Goal: Transaction & Acquisition: Purchase product/service

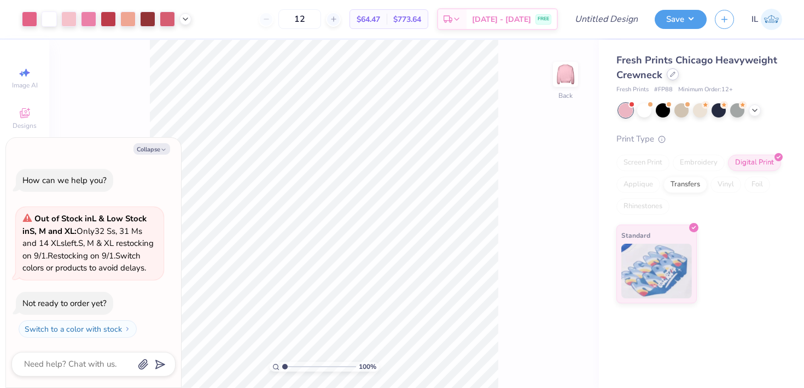
click at [672, 73] on icon at bounding box center [673, 74] width 4 height 4
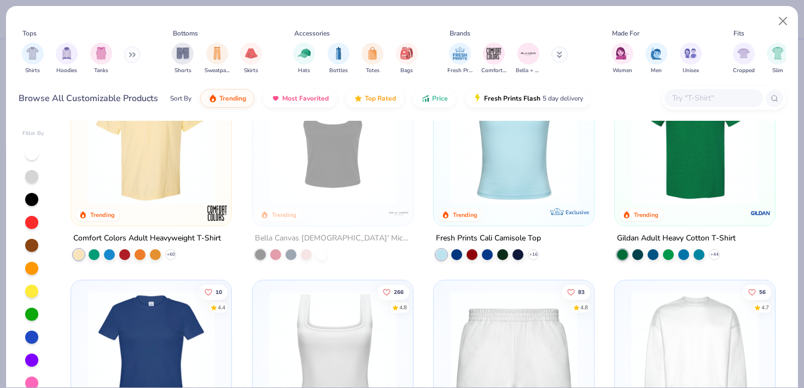
scroll to position [276, 0]
click at [673, 170] on img at bounding box center [695, 139] width 138 height 127
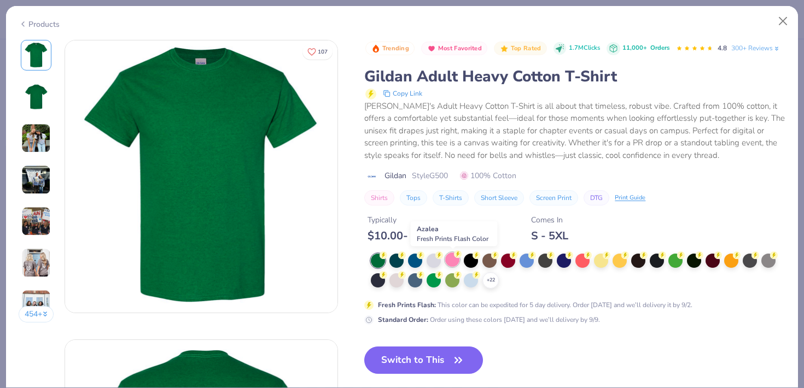
click at [449, 260] on div at bounding box center [452, 260] width 14 height 14
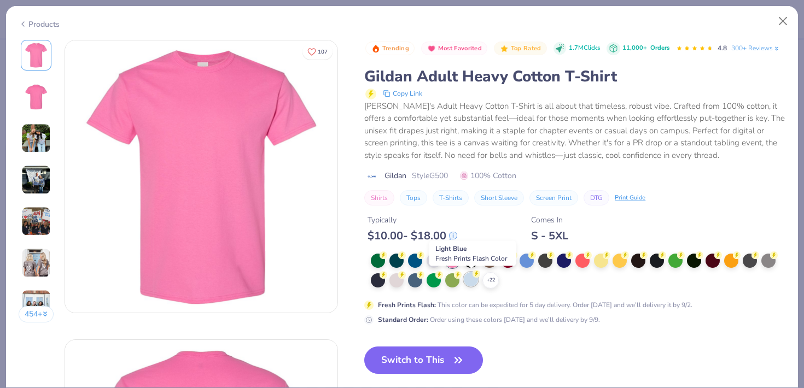
click at [471, 281] on div at bounding box center [471, 279] width 14 height 14
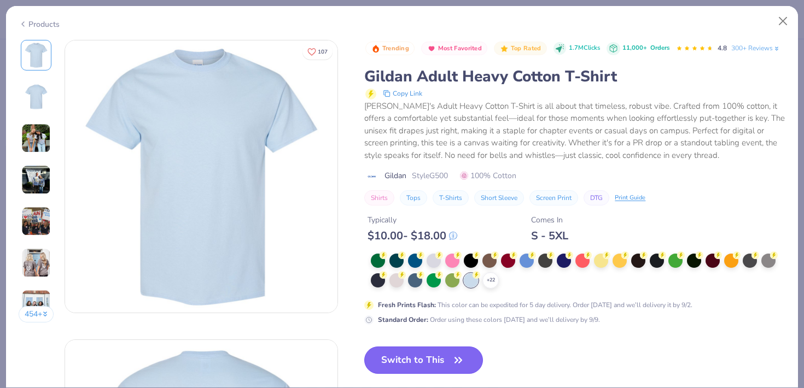
click at [425, 371] on button "Switch to This" at bounding box center [423, 360] width 119 height 27
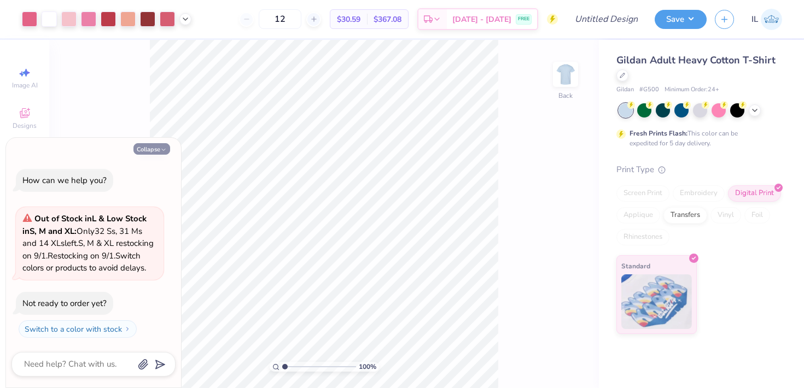
click at [159, 143] on button "Collapse" at bounding box center [151, 148] width 37 height 11
type textarea "x"
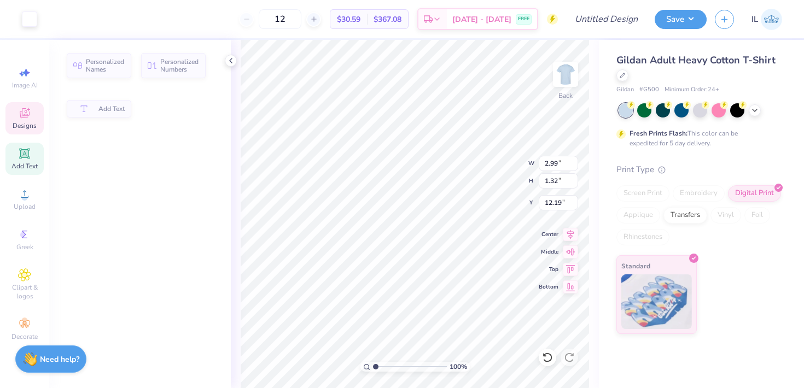
type input "2.99"
type input "1.32"
type input "12.19"
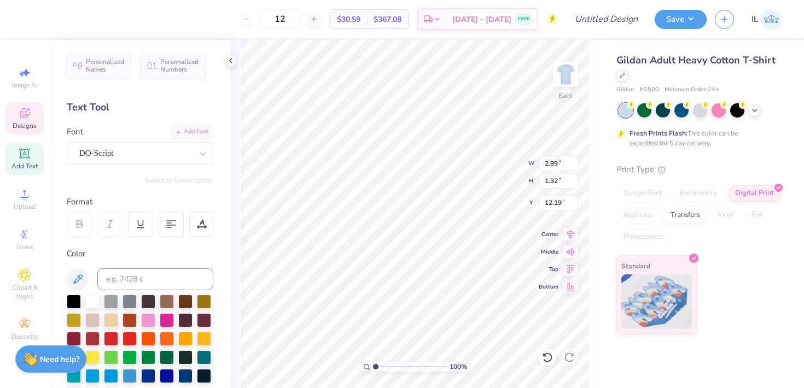
type textarea "since [DATE]"
click at [228, 62] on icon at bounding box center [230, 60] width 9 height 9
type input "3.03"
type input "1.34"
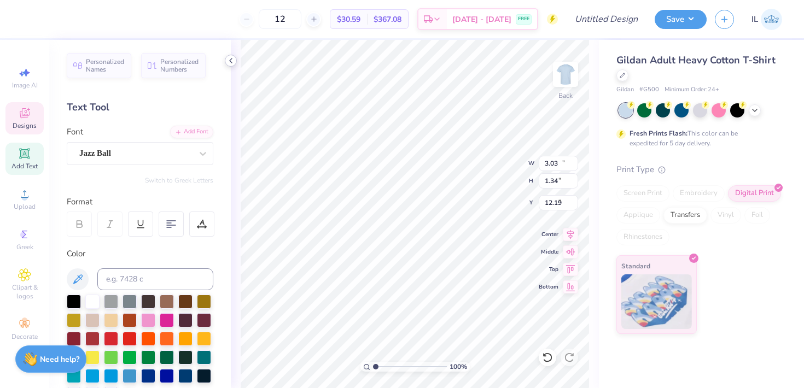
type input "12.00"
type input "1.63"
type input "3.82"
type textarea "SIGMA"
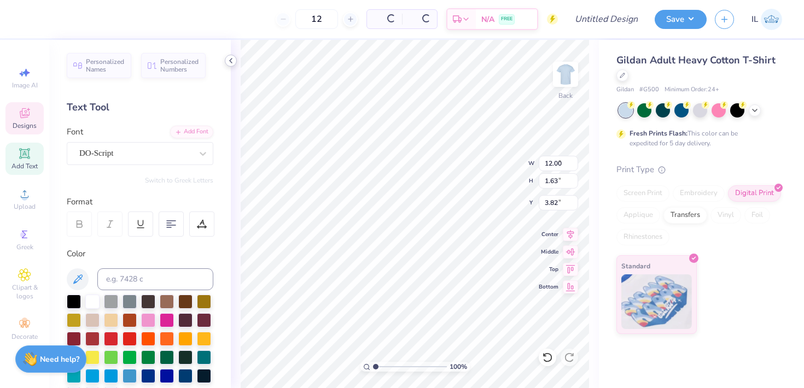
type input "5.83"
type input "1.68"
type input "2.68"
type input "0.65"
type input "0.32"
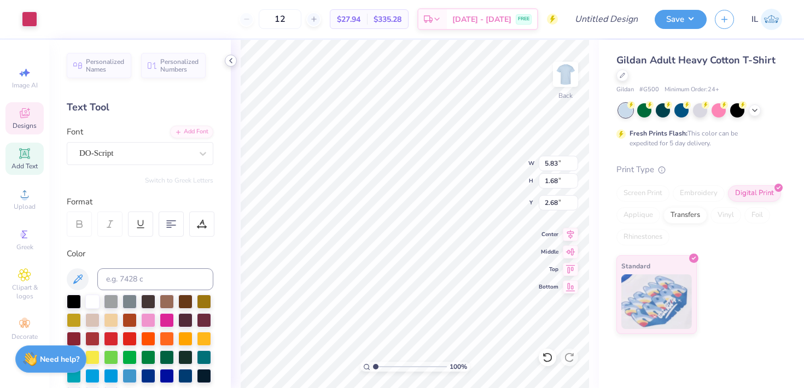
type input "5.00"
type input "5.69"
type input "1.63"
type input "3.82"
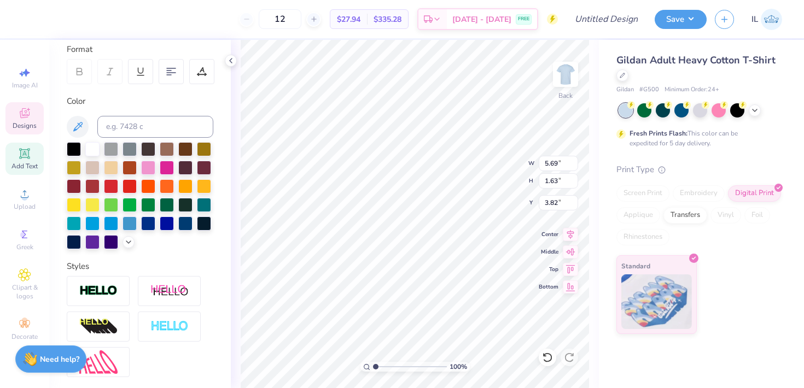
scroll to position [247, 0]
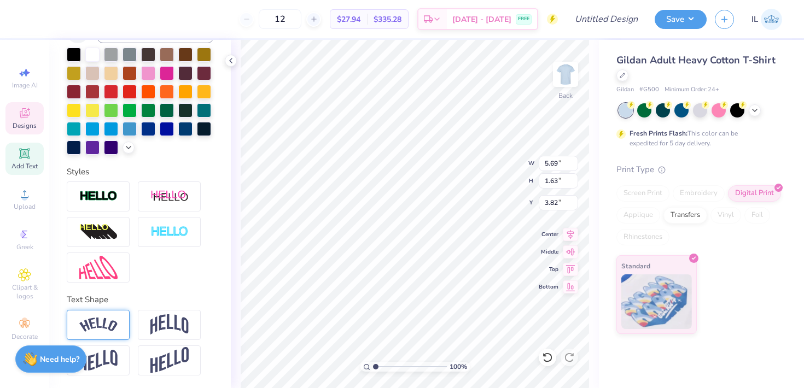
type textarea "SIGMA Lambda Gamma"
click at [103, 322] on img at bounding box center [98, 325] width 38 height 15
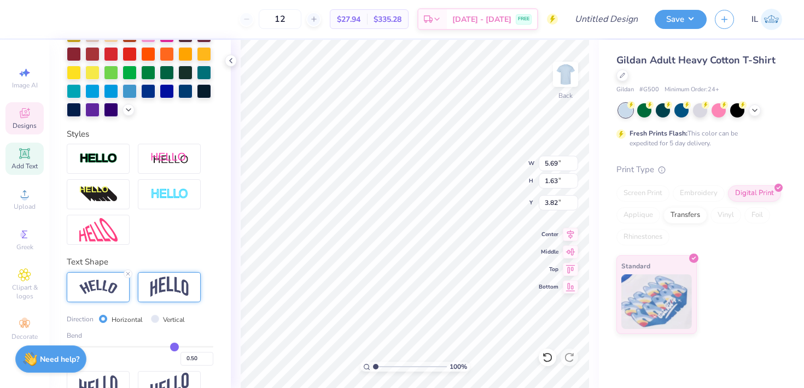
scroll to position [311, 0]
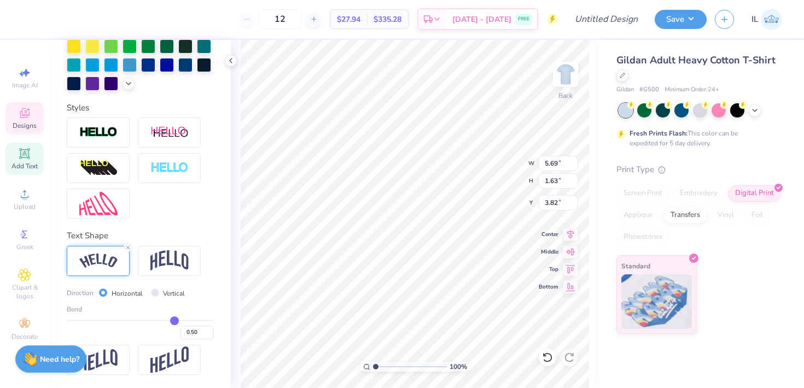
type input "0.53"
type input "0.54"
type input "0.55"
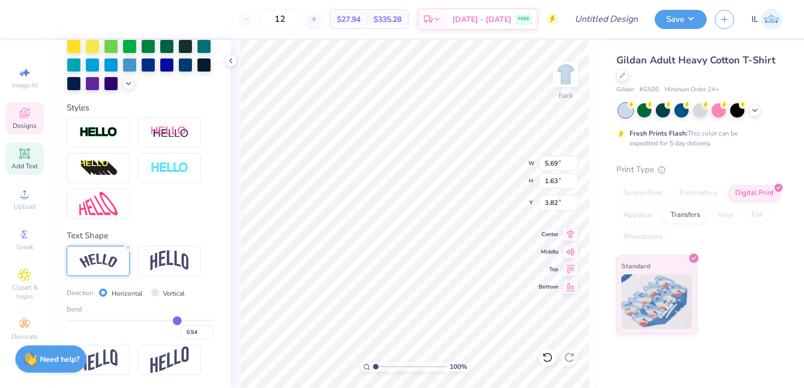
type input "0.55"
type input "0.57"
type input "0.58"
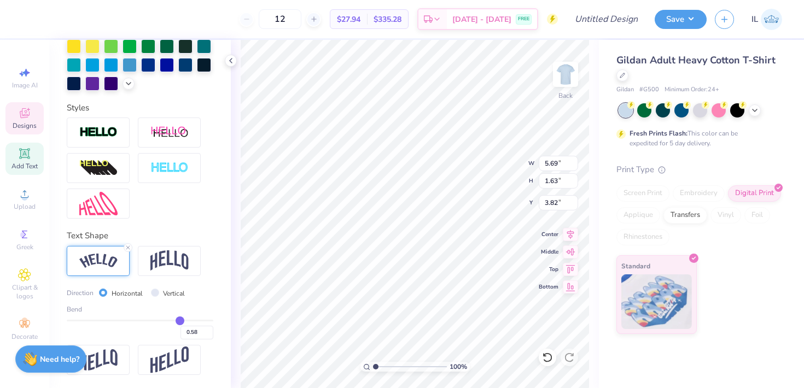
type input "0.59"
type input "0.6"
type input "0.60"
type input "0.61"
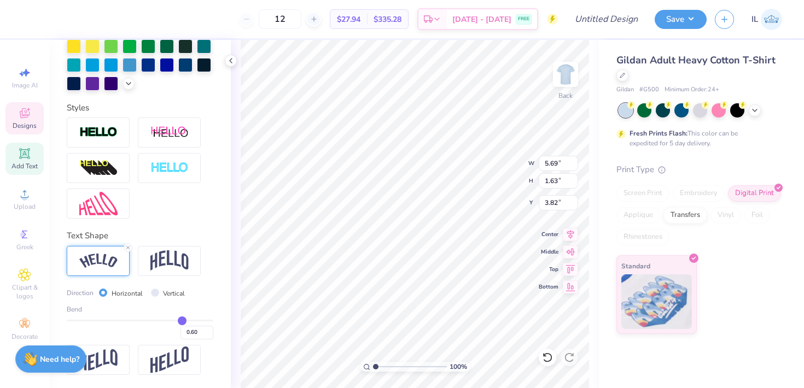
type input "0.61"
type input "0.62"
type input "0.63"
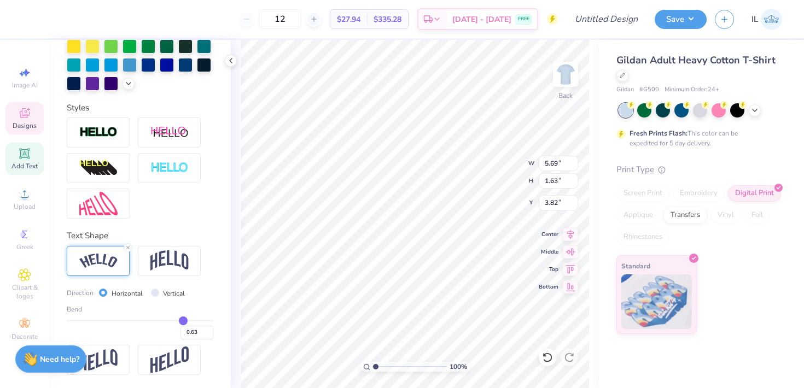
type input "0.64"
type input "0.65"
type input "0.66"
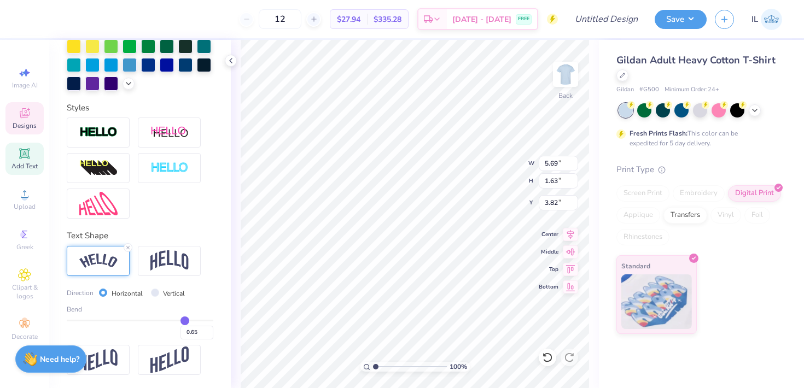
type input "0.66"
type input "0.67"
type input "0.68"
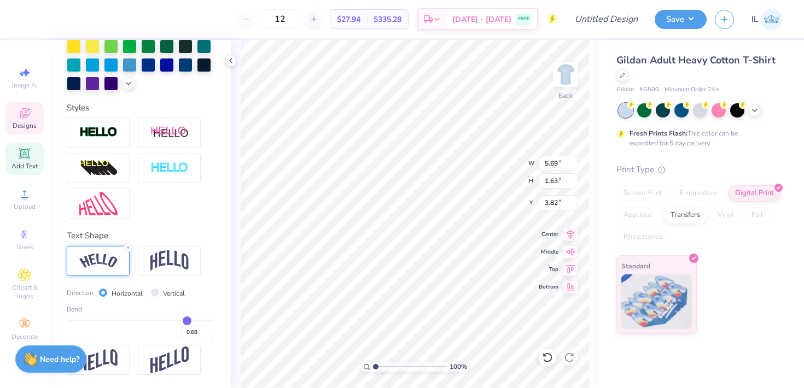
type input "0.69"
type input "0.7"
type input "0.70"
type input "0.71"
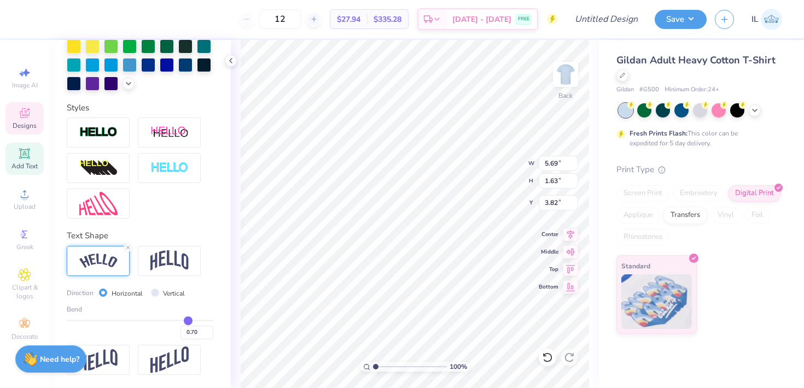
type input "0.71"
type input "0.72"
type input "0.73"
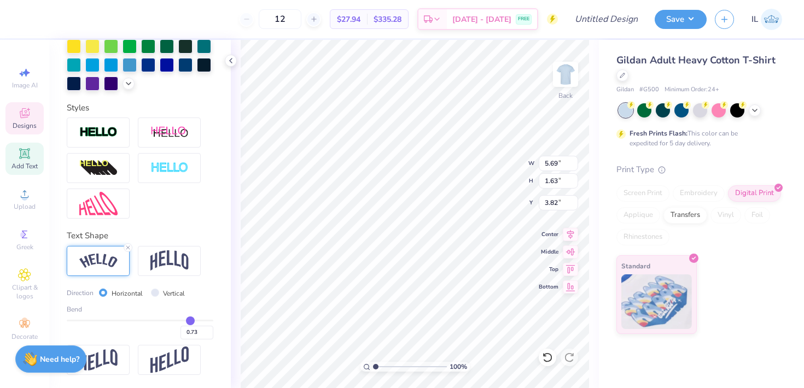
type input "0.74"
type input "0.75"
type input "0.76"
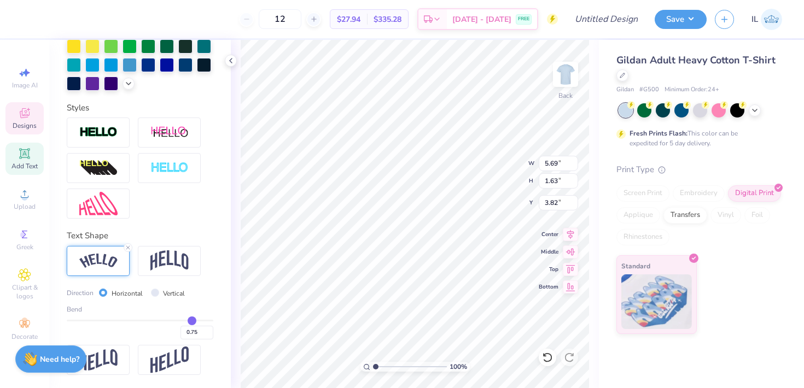
type input "0.76"
drag, startPoint x: 176, startPoint y: 321, endPoint x: 192, endPoint y: 321, distance: 15.9
click at [192, 321] on input "range" at bounding box center [140, 321] width 147 height 2
click at [192, 320] on input "range" at bounding box center [140, 321] width 147 height 2
type input "0.77"
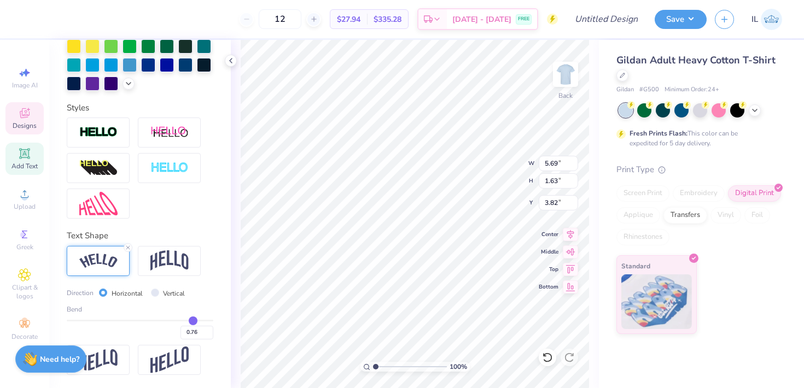
type input "0.77"
type input "0.8"
type input "0.80"
type input "0.9"
type input "0.90"
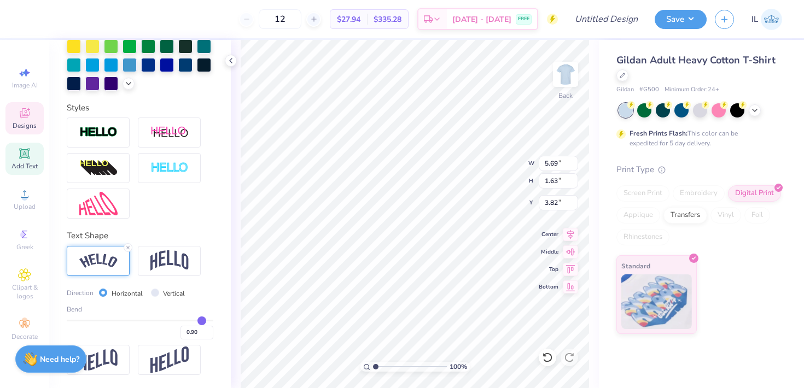
type input "0.96"
type input "1"
type input "1.00"
drag, startPoint x: 192, startPoint y: 319, endPoint x: 224, endPoint y: 309, distance: 33.9
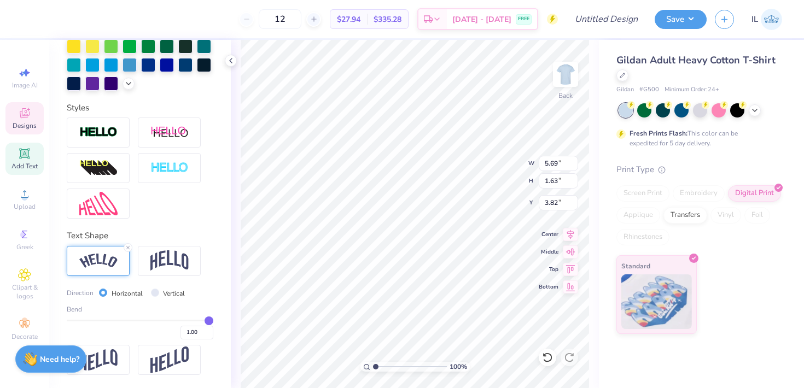
click at [224, 309] on div "Personalized Names Personalized Numbers Text Tool Add Font Font Jazz Ball Switc…" at bounding box center [140, 214] width 182 height 348
type input "0.99"
type input "0.98"
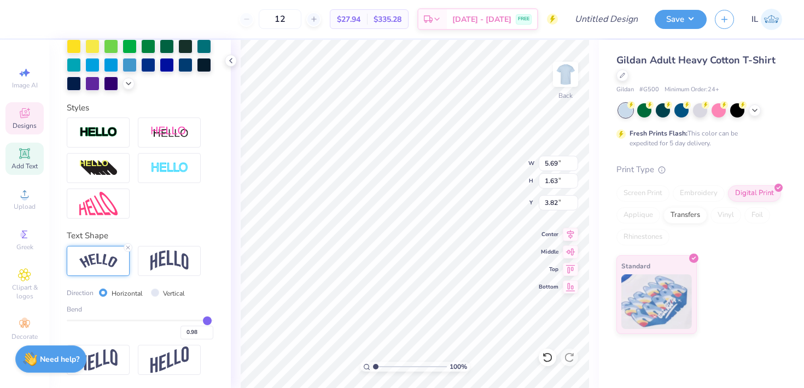
type input "0.91"
type input "0.75"
type input "0.48"
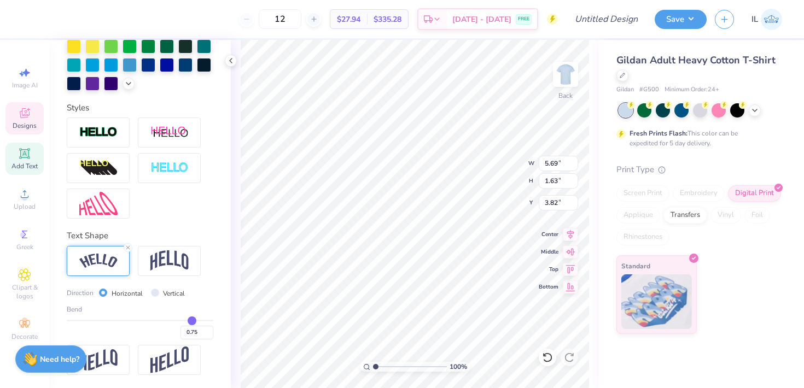
type input "0.48"
type input "0.18"
type input "-0.12"
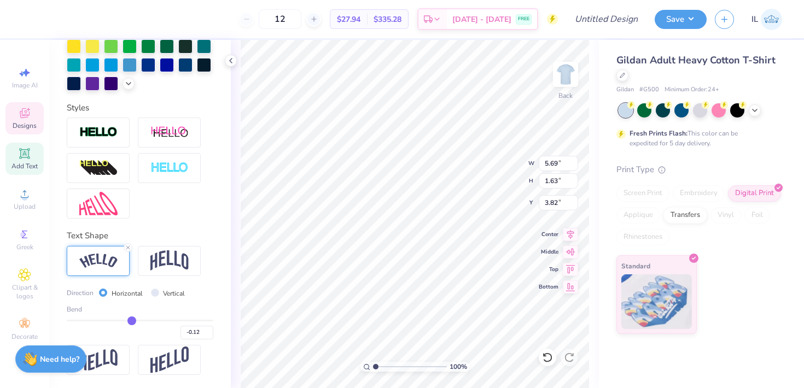
type input "-0.39"
type input "-0.57"
type input "-0.66"
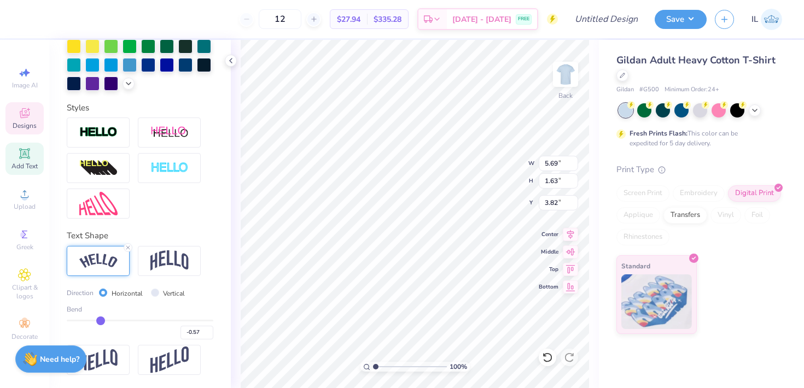
type input "-0.66"
type input "-0.71"
type input "-0.75"
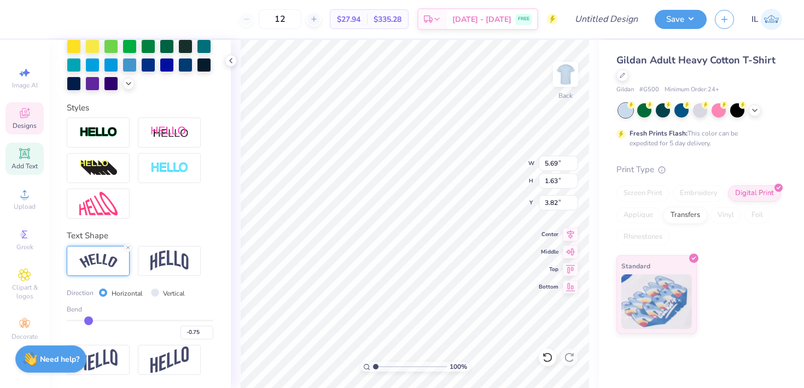
type input "-0.76"
type input "-0.77"
drag, startPoint x: 208, startPoint y: 319, endPoint x: 86, endPoint y: 321, distance: 122.0
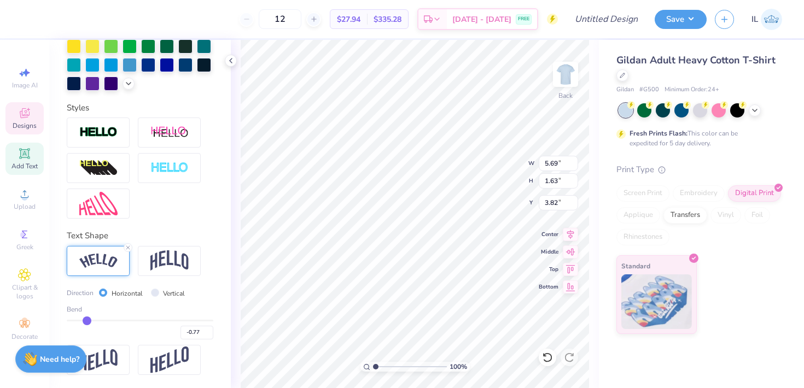
click at [86, 321] on input "range" at bounding box center [140, 321] width 147 height 2
type input "-0.74"
type input "-0.7"
type input "-0.70"
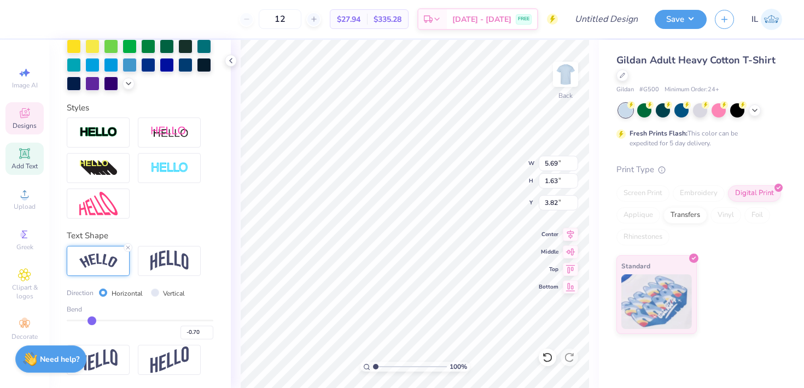
type input "-0.64"
type input "-0.55"
type input "-0.45"
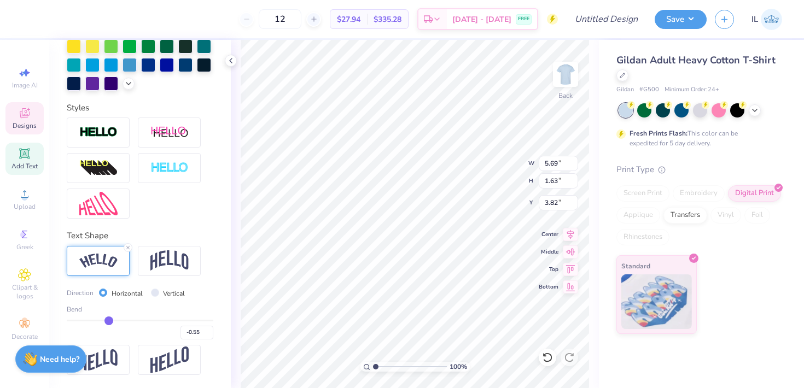
type input "-0.45"
type input "-0.35"
type input "-0.26"
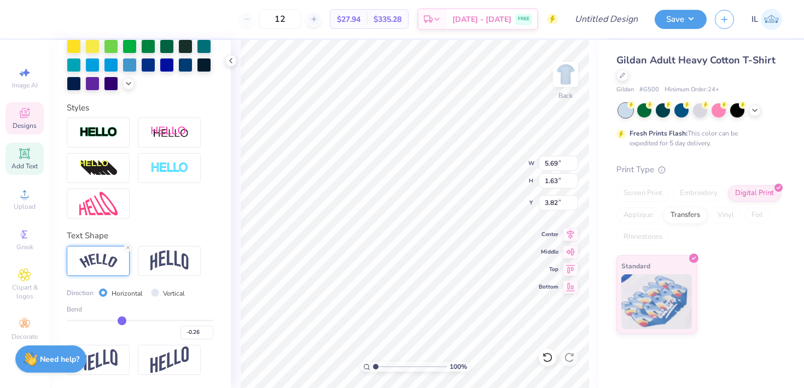
type input "-0.18"
type input "-0.13"
type input "-0.09"
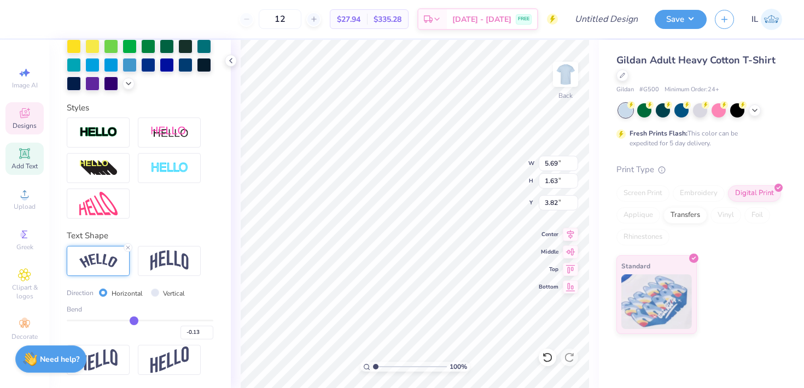
type input "-0.09"
type input "-0.06"
type input "-0.05"
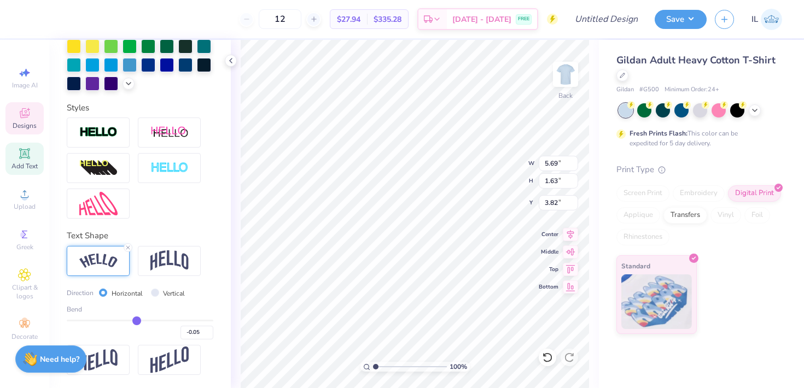
type input "-0.04"
drag, startPoint x: 86, startPoint y: 321, endPoint x: 137, endPoint y: 316, distance: 51.2
click at [137, 320] on input "range" at bounding box center [140, 321] width 147 height 2
drag, startPoint x: 144, startPoint y: 316, endPoint x: 161, endPoint y: 314, distance: 17.1
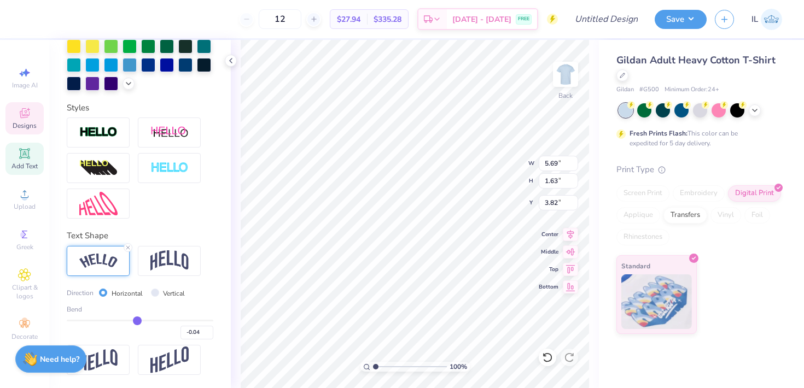
click at [161, 314] on div "Bend -0.04" at bounding box center [140, 322] width 147 height 35
type input "0.23"
click at [156, 320] on input "range" at bounding box center [140, 321] width 147 height 2
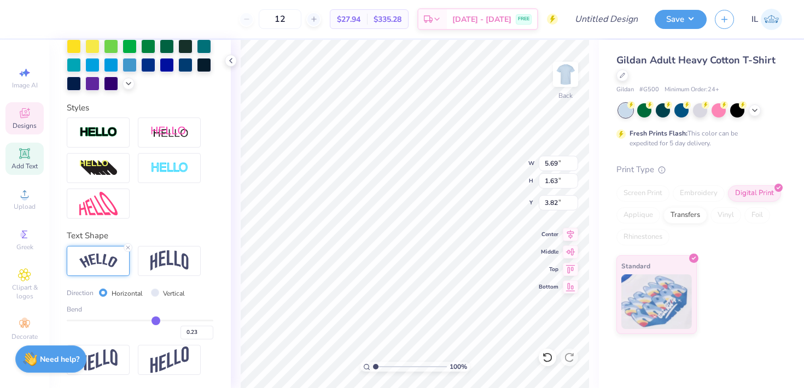
scroll to position [0, 1]
type textarea "SIGM Lambda Gamma"
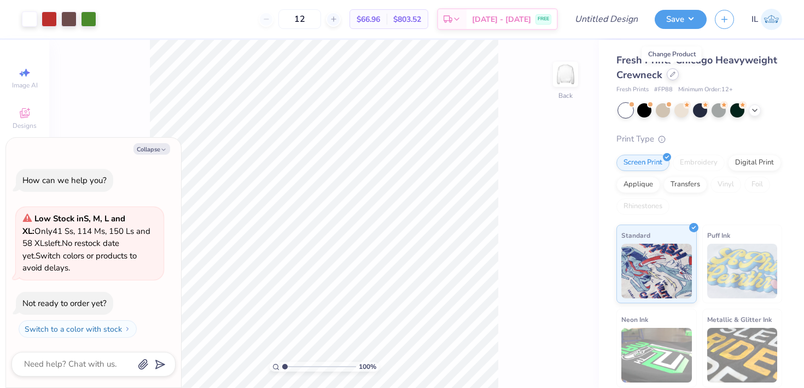
click at [671, 72] on icon at bounding box center [672, 74] width 5 height 5
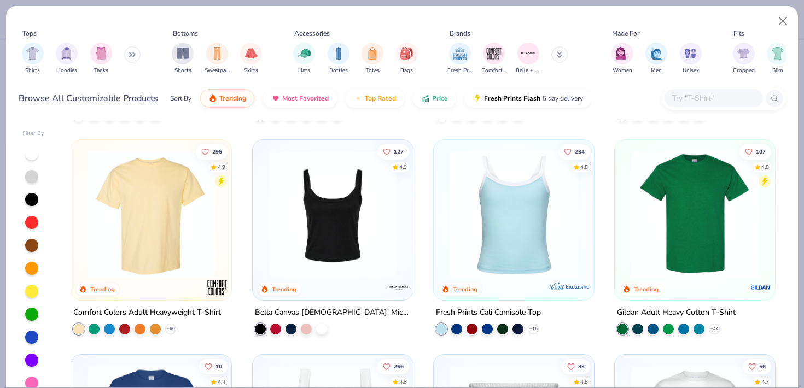
scroll to position [202, 0]
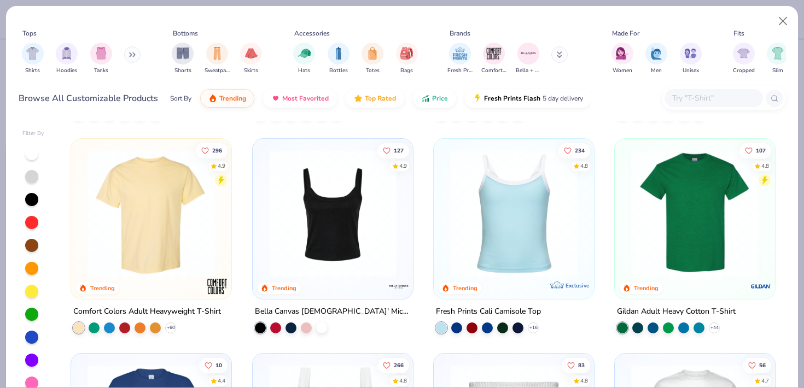
click at [633, 172] on img at bounding box center [695, 213] width 138 height 127
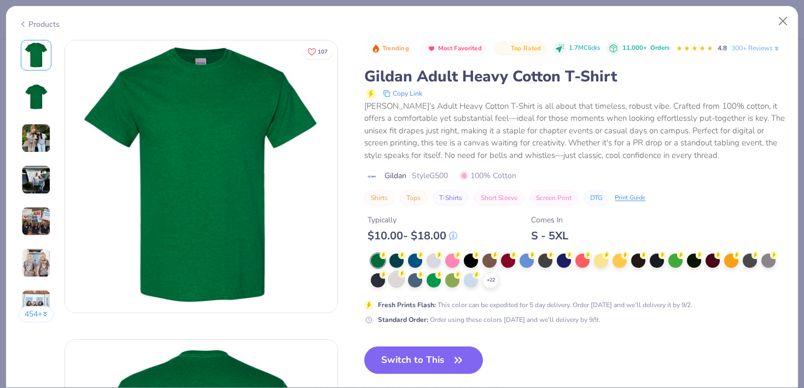
click at [400, 279] on div at bounding box center [396, 279] width 14 height 14
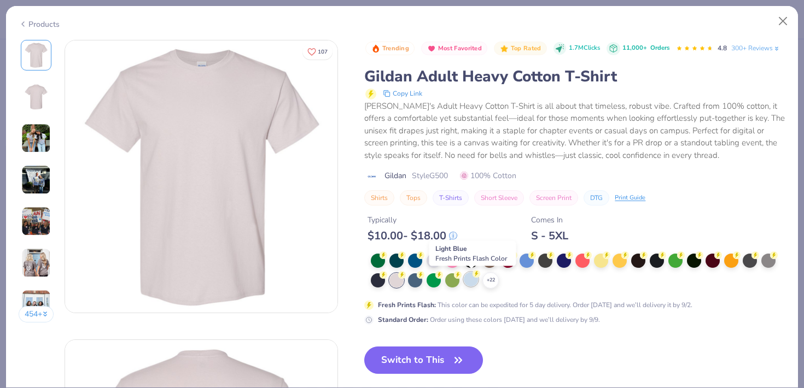
click at [476, 283] on div at bounding box center [471, 279] width 14 height 14
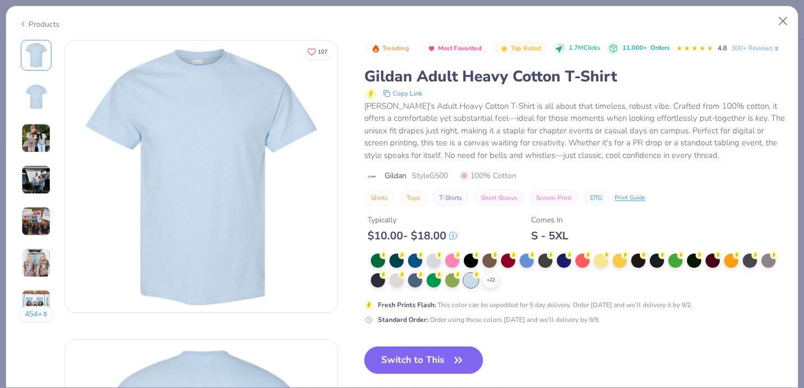
click at [455, 352] on button "Switch to This" at bounding box center [423, 360] width 119 height 27
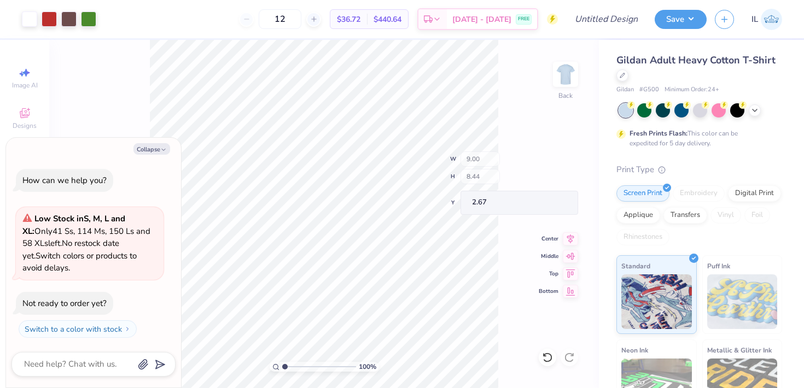
type textarea "x"
type input "2.27"
type input "1.90"
type input "9.05"
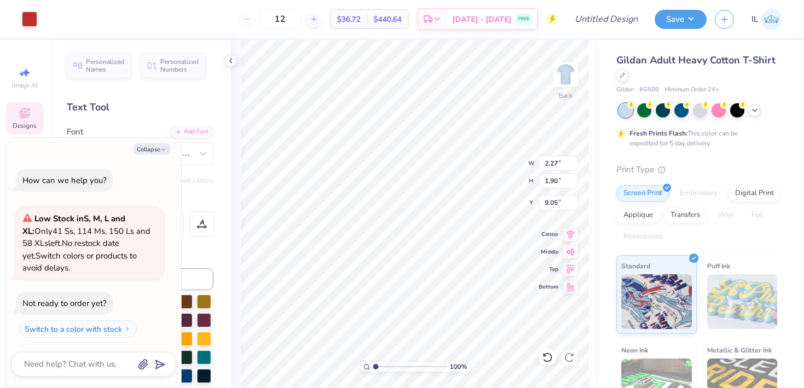
type textarea "x"
type input "9.19"
type textarea "x"
type textarea "sl"
type textarea "x"
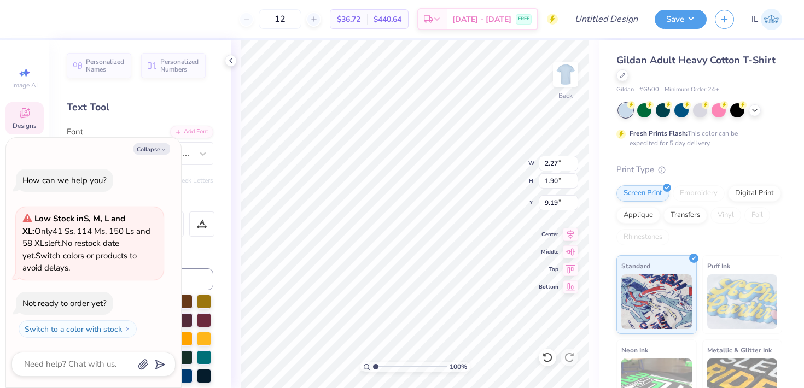
type textarea "slg"
click at [162, 148] on icon "button" at bounding box center [163, 150] width 7 height 7
type textarea "x"
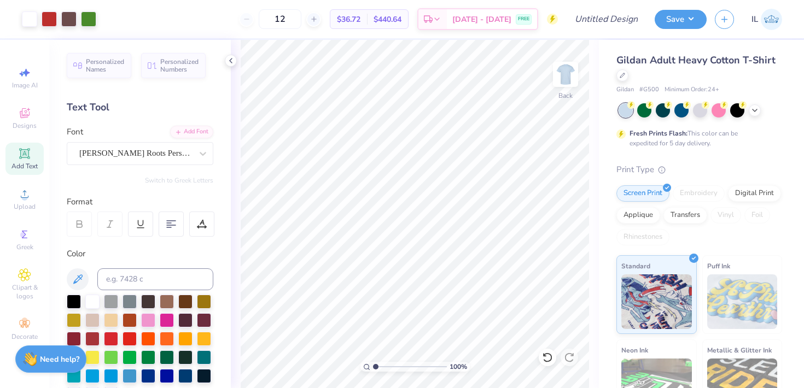
click at [20, 161] on div "Add Text" at bounding box center [24, 159] width 38 height 32
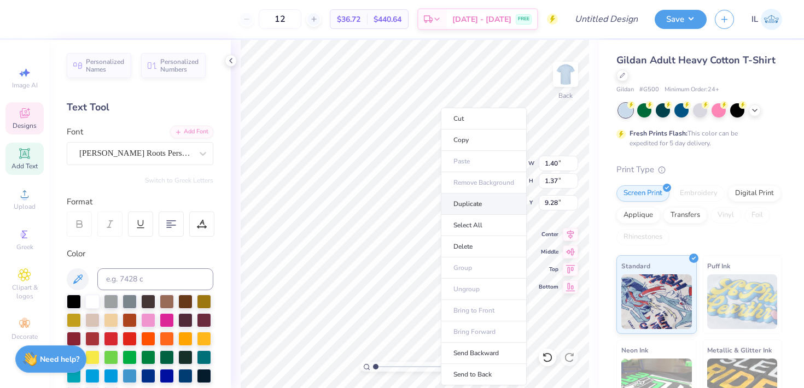
click at [455, 208] on li "Duplicate" at bounding box center [484, 204] width 86 height 21
type input "10.28"
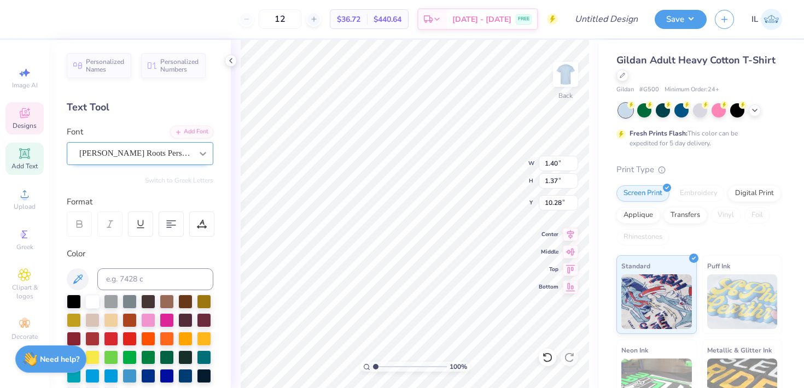
type textarea "est"
click at [206, 160] on div at bounding box center [203, 154] width 20 height 20
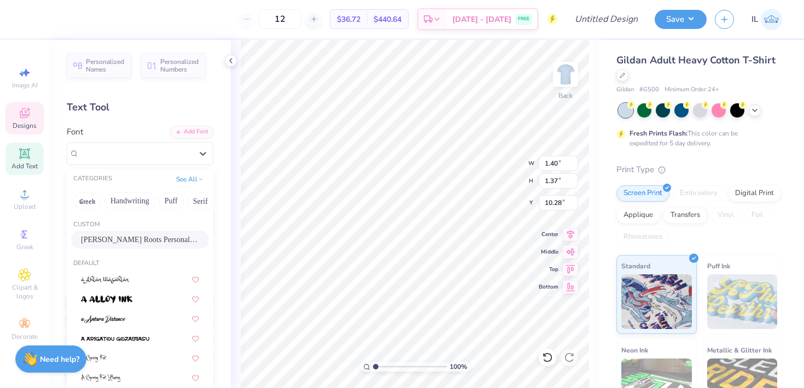
click at [168, 126] on div "Font option Stanley Roots Personal Use selected, 1 of 312. 312 results availabl…" at bounding box center [140, 145] width 147 height 39
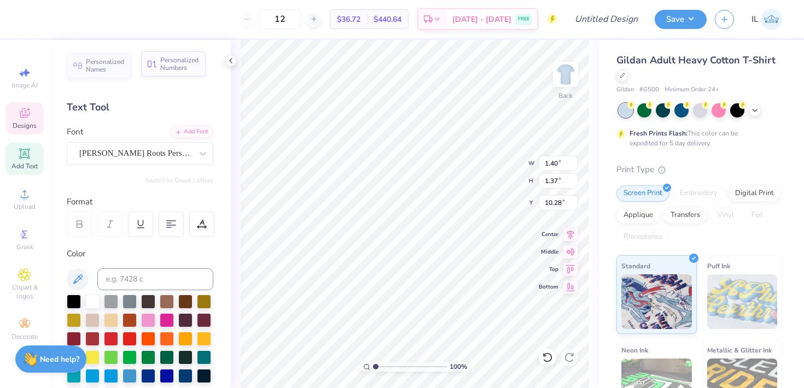
click at [176, 73] on div "Personalized Numbers" at bounding box center [173, 63] width 65 height 25
type input "1.31"
type input "1.21"
type input "10.36"
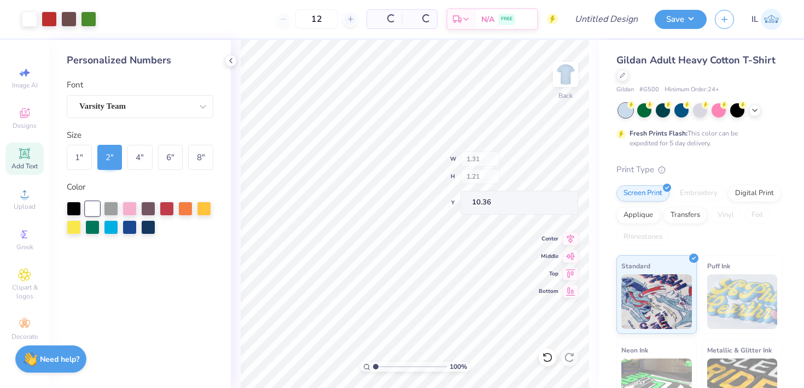
type input "2.78"
type input "2.00"
type input "12.25"
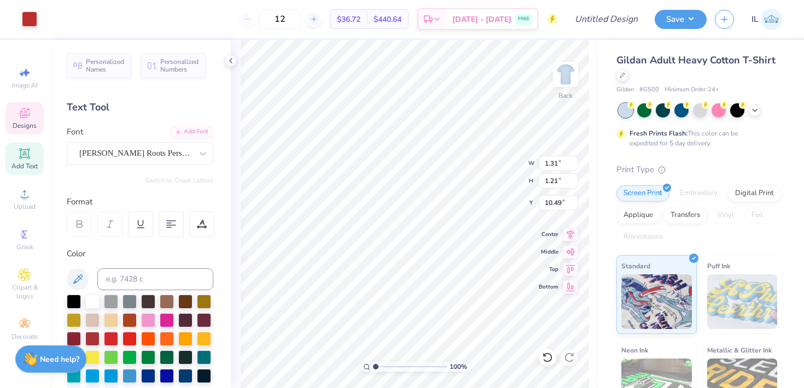
type input "10.49"
type textarea "est 1"
type textarea "sigma lambda gamma"
type input "2.65"
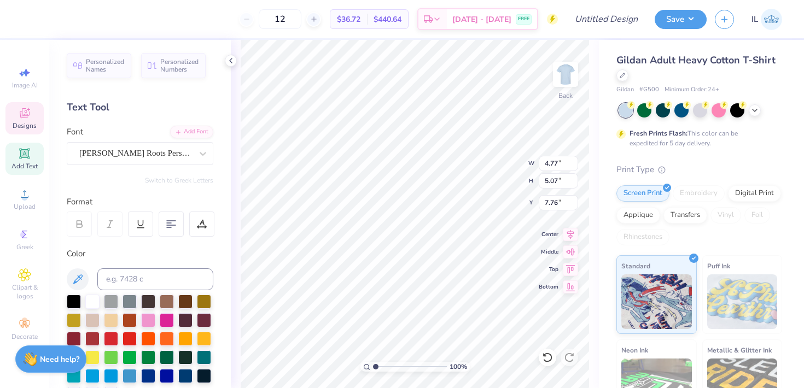
type input "2.82"
type input "9.24"
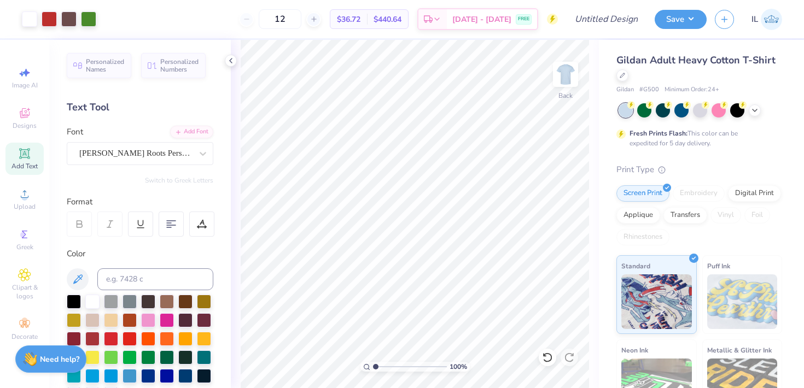
click at [26, 159] on icon at bounding box center [24, 153] width 13 height 13
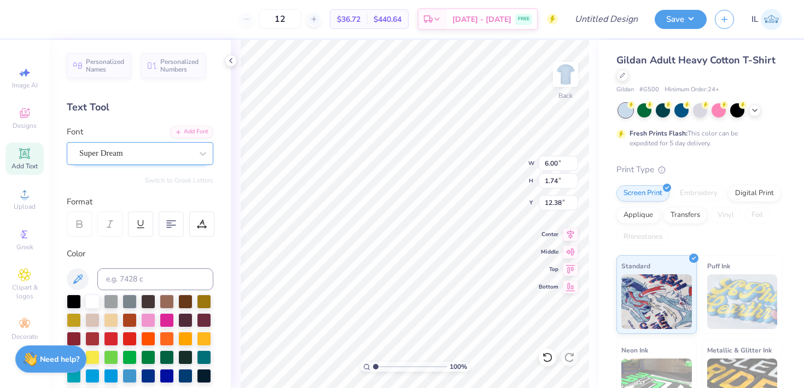
click at [162, 151] on div "Super Dream" at bounding box center [135, 153] width 115 height 17
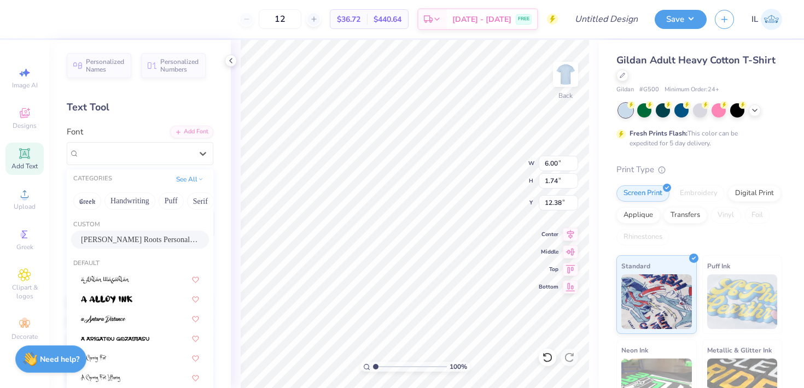
click at [129, 236] on span "Stanley Roots Personal Use" at bounding box center [140, 239] width 118 height 11
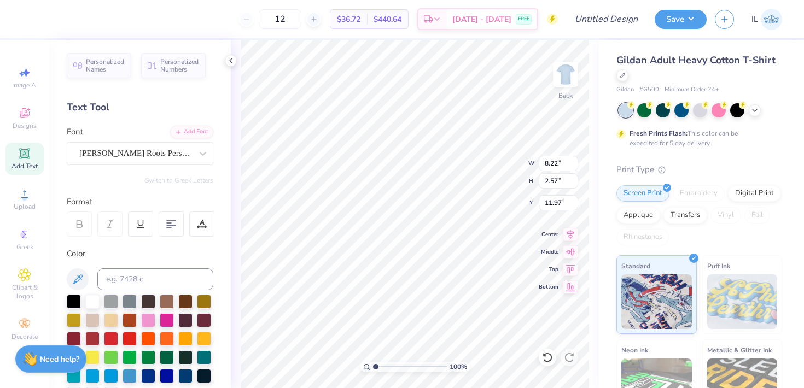
type input "8.22"
type input "2.57"
type input "11.97"
type textarea "e"
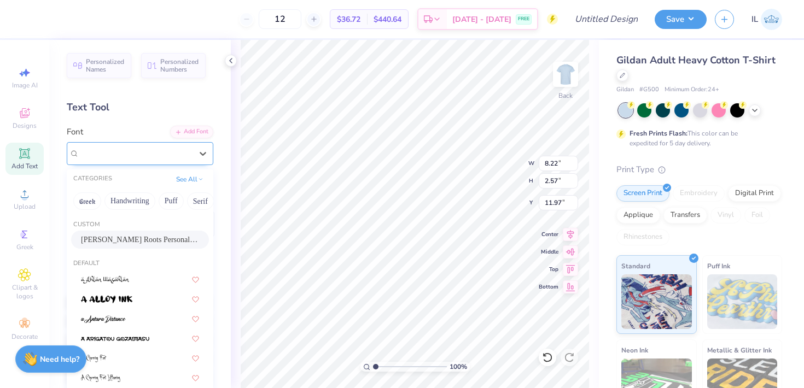
click at [186, 159] on div at bounding box center [135, 153] width 113 height 15
click at [138, 214] on div "Custom Stanley Roots Personal Use Default Greek Greek Greek Greek Greek Greek G…" at bounding box center [140, 377] width 147 height 328
click at [137, 202] on button "Handwriting" at bounding box center [129, 202] width 51 height 18
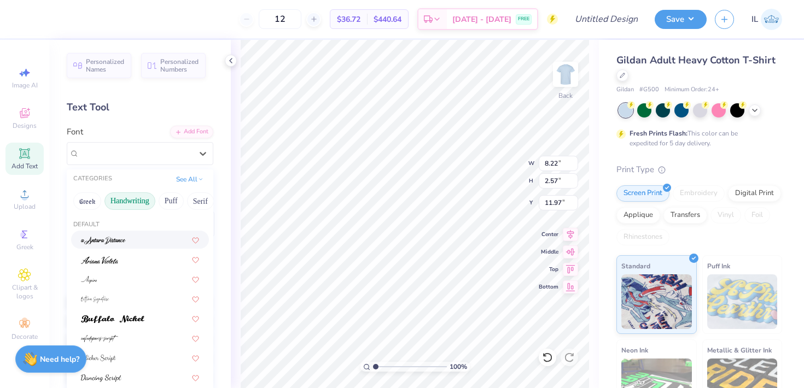
click at [124, 241] on img at bounding box center [103, 241] width 45 height 8
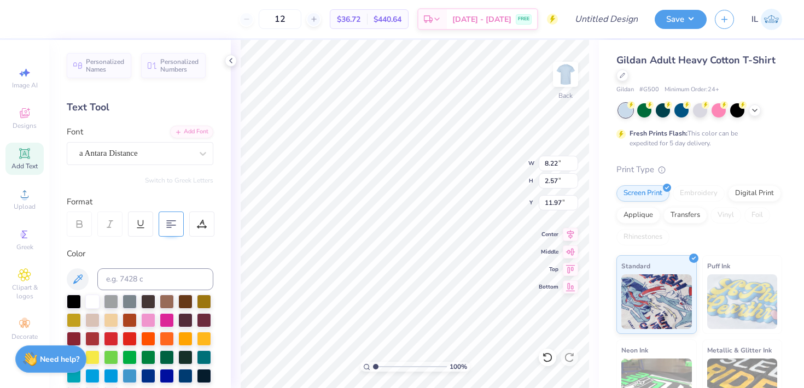
scroll to position [0, 1]
type textarea "est. 1990"
click at [163, 155] on div "a Antara Distance" at bounding box center [135, 153] width 115 height 17
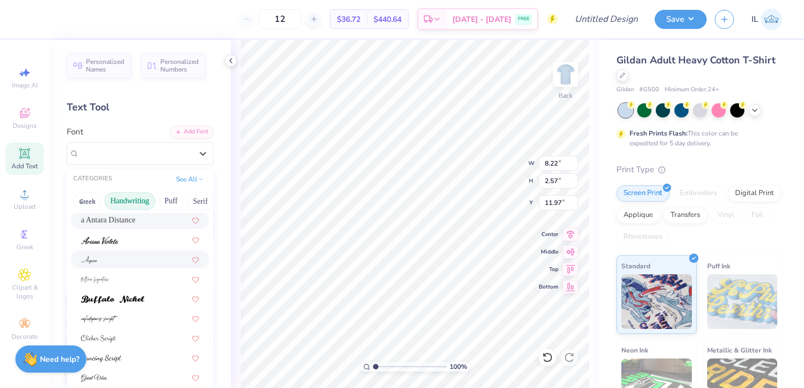
scroll to position [0, 0]
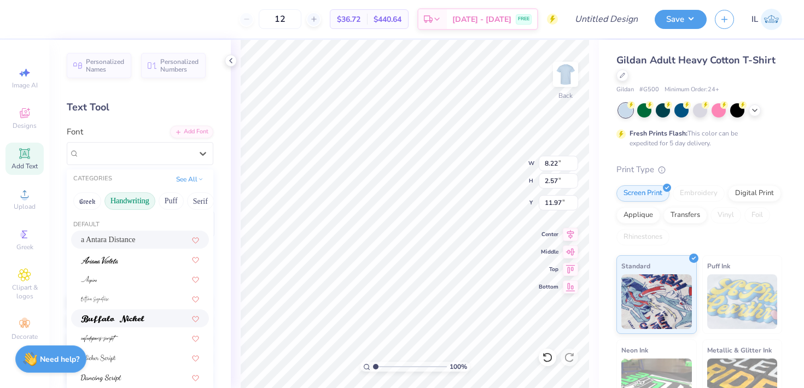
click at [137, 318] on img at bounding box center [112, 320] width 63 height 8
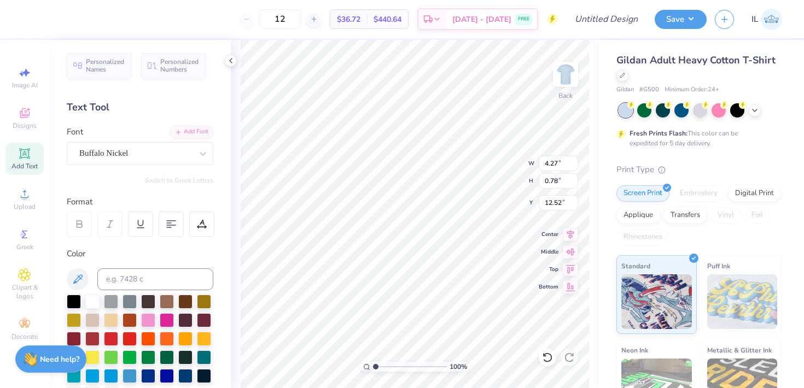
type input "4.27"
type input "0.78"
type input "4.20"
type input "1.45"
type input "12.31"
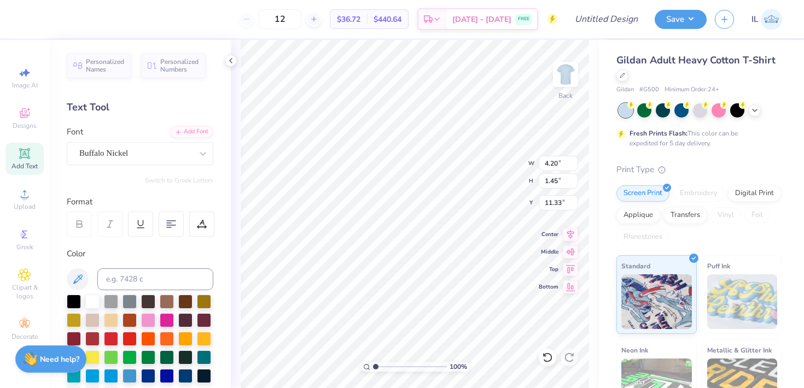
click at [236, 271] on div "100 % Back W 4.20 4.20 " H 1.45 1.45 " Y 11.33 11.33 " Center Middle Top Bottom" at bounding box center [415, 214] width 368 height 348
type input "3.00"
type input "4.26"
type input "0.86"
type input "3.37"
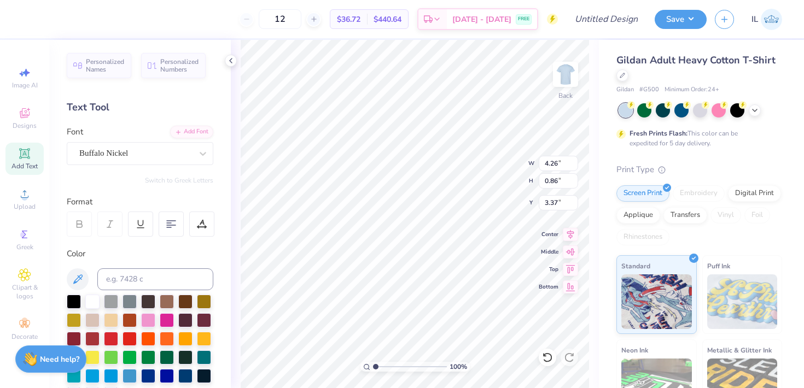
type input "2.99"
type input "0.60"
type input "3.64"
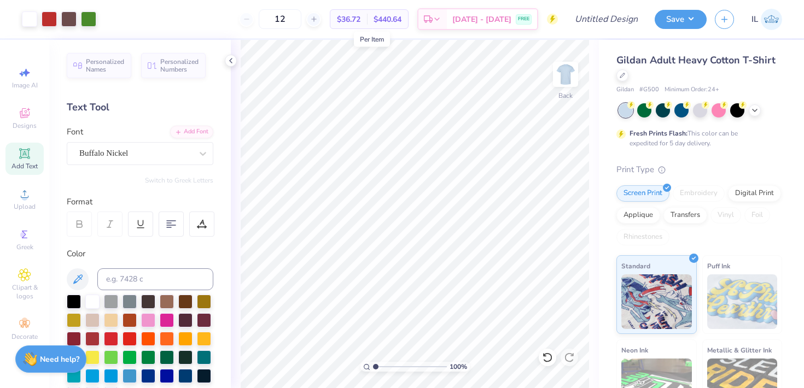
click at [360, 17] on span "$36.72" at bounding box center [349, 19] width 24 height 11
click at [270, 21] on div "12" at bounding box center [280, 19] width 82 height 20
click at [441, 21] on icon at bounding box center [437, 20] width 9 height 9
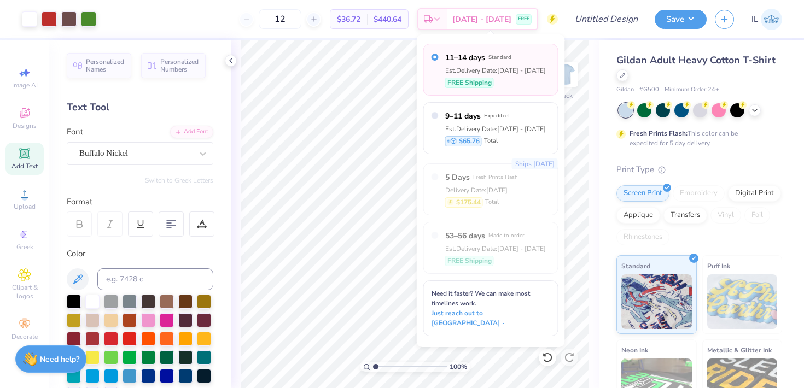
click at [367, 24] on div "$36.72 Per Item" at bounding box center [348, 19] width 37 height 19
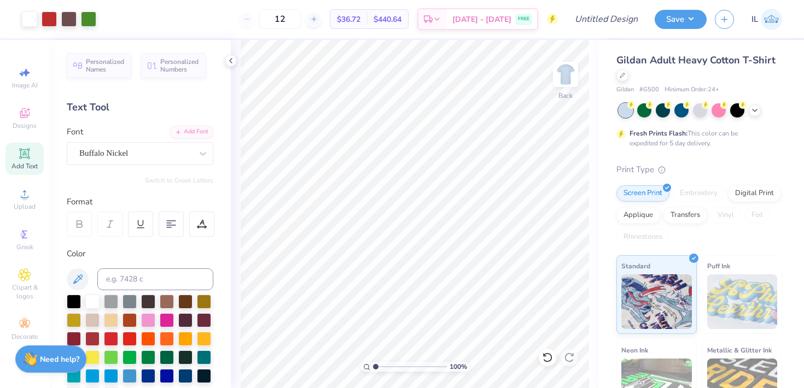
click at [360, 22] on span "$36.72" at bounding box center [349, 19] width 24 height 11
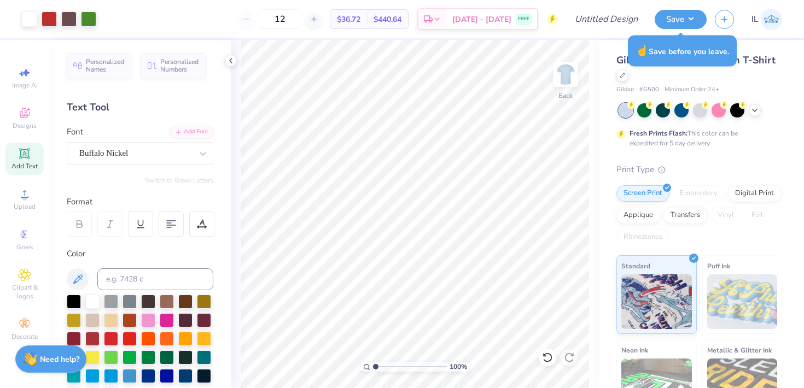
click at [785, 81] on div "Gildan Adult Heavy Cotton T-Shirt Gildan # G500 Minimum Order: 24 + Fresh Print…" at bounding box center [701, 271] width 205 height 463
click at [649, 90] on span "# G500" at bounding box center [649, 89] width 20 height 9
